Goal: Find specific page/section: Find specific page/section

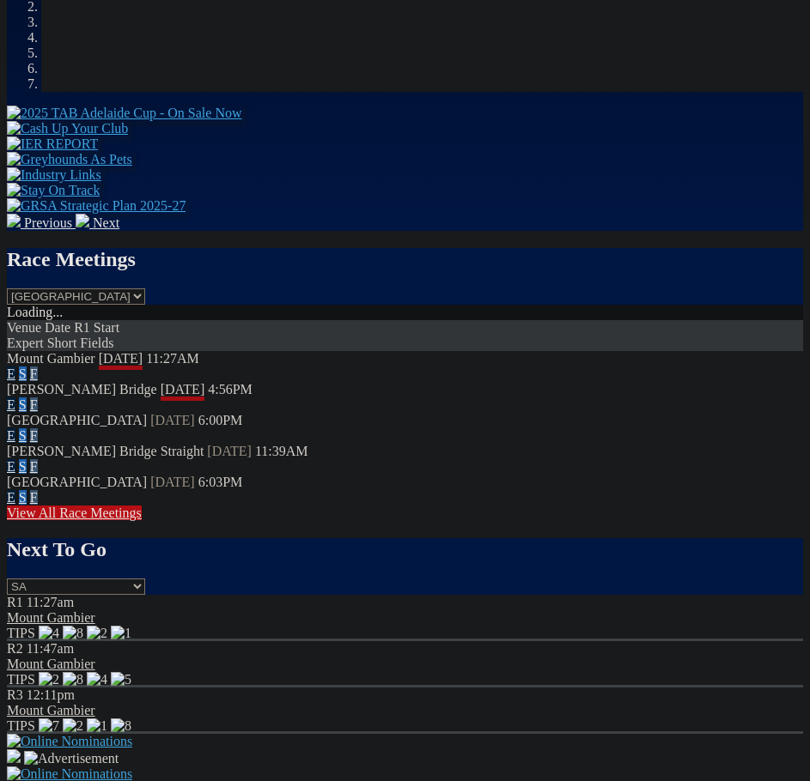
scroll to position [573, 0]
click at [38, 367] on link "F" at bounding box center [34, 374] width 8 height 15
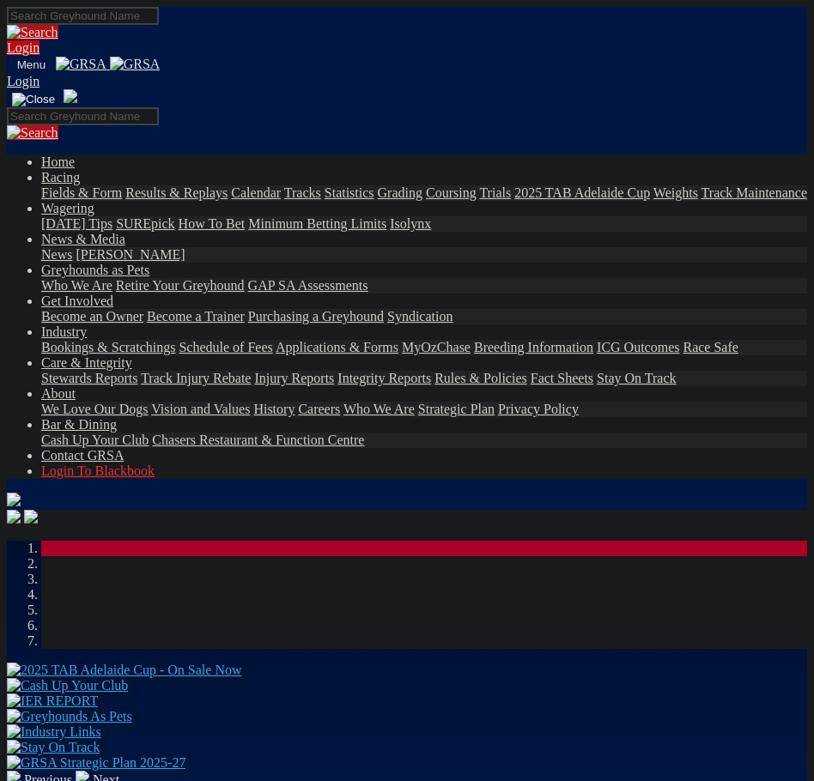
scroll to position [574, 0]
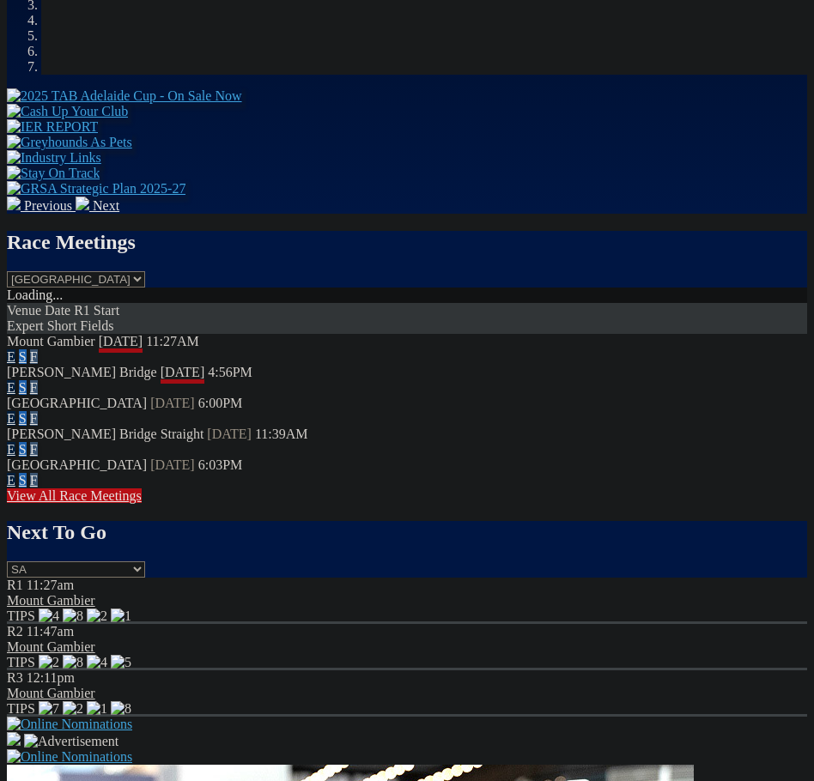
click at [38, 380] on link "F" at bounding box center [34, 387] width 8 height 15
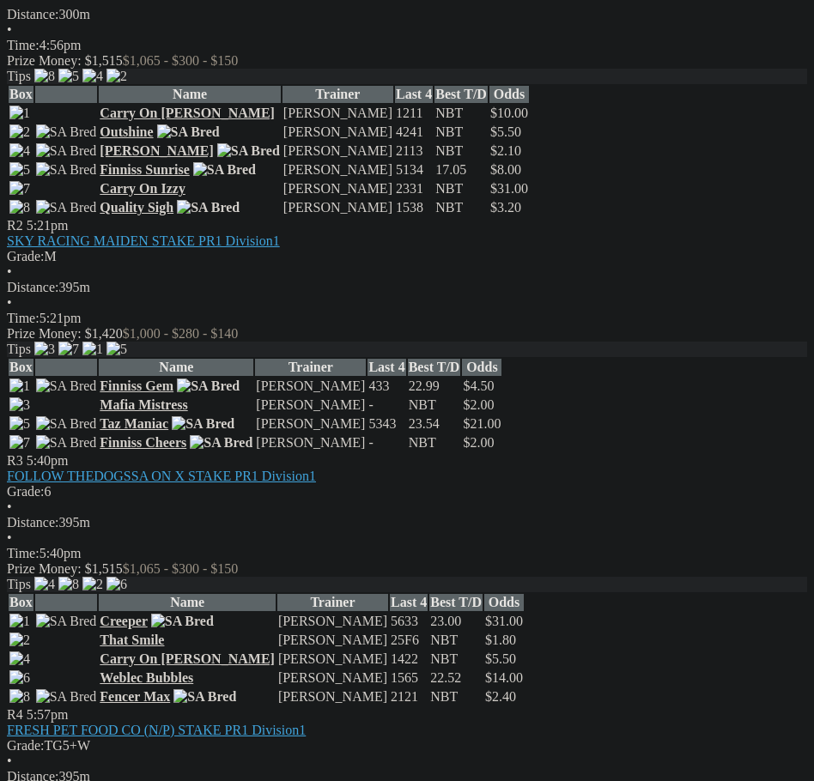
scroll to position [1717, 0]
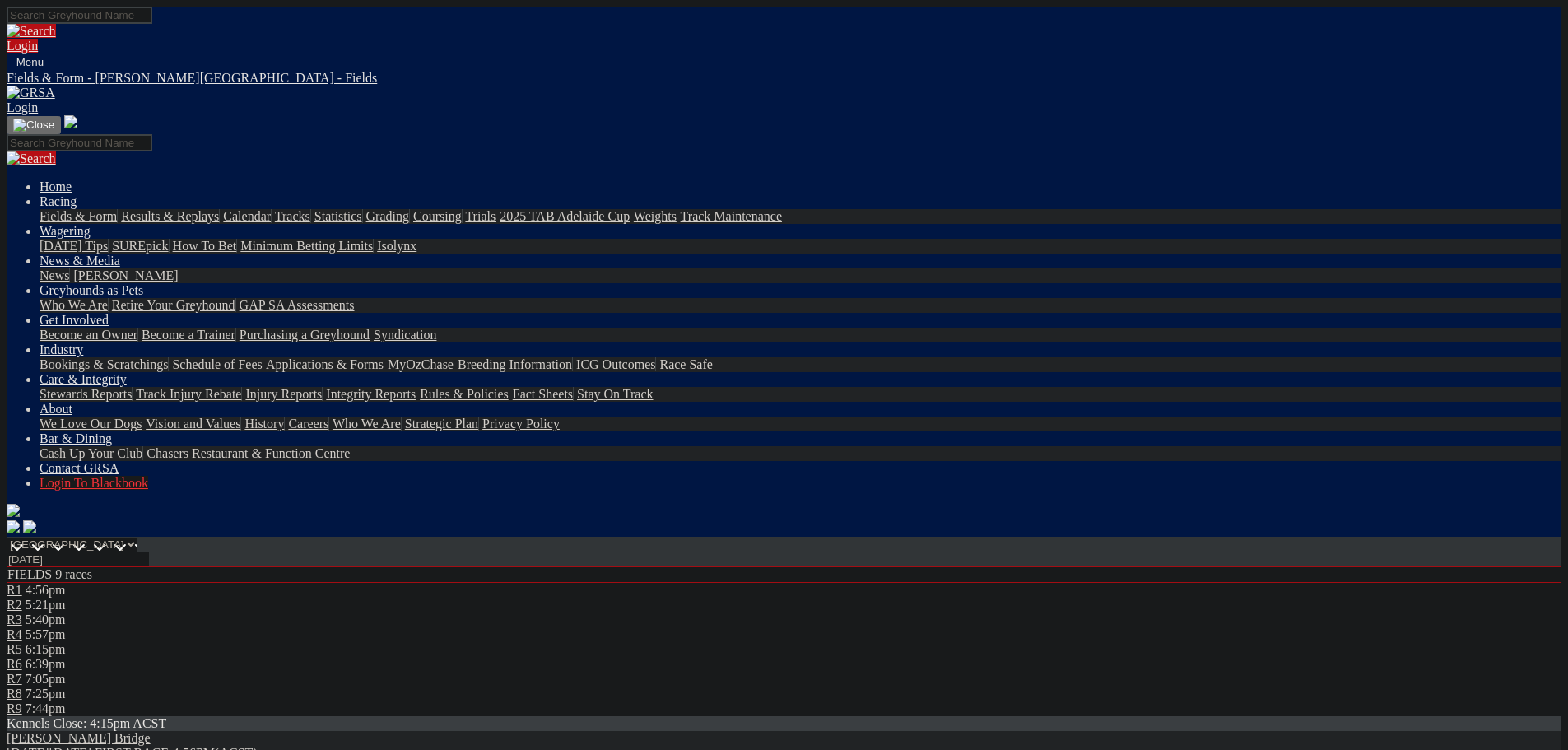
scroll to position [220, 0]
